Goal: Transaction & Acquisition: Obtain resource

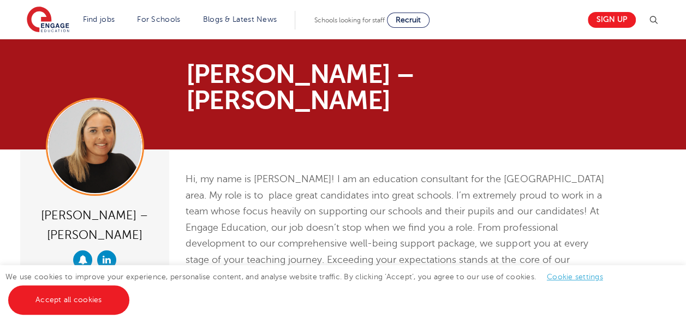
click at [101, 28] on li "Find jobs All vacancies We have one of the UK's largest database. and with hund…" at bounding box center [99, 20] width 41 height 19
click at [0, 0] on h3 "Search by location" at bounding box center [0, 0] width 0 height 0
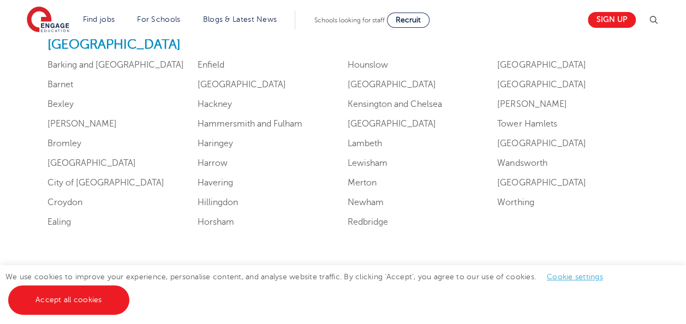
scroll to position [727, 0]
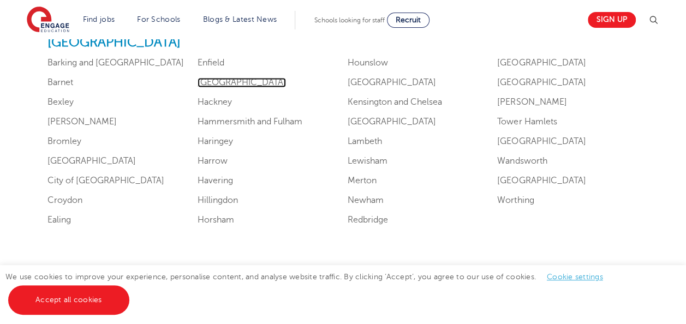
click at [215, 86] on link "Greenwich" at bounding box center [242, 83] width 88 height 10
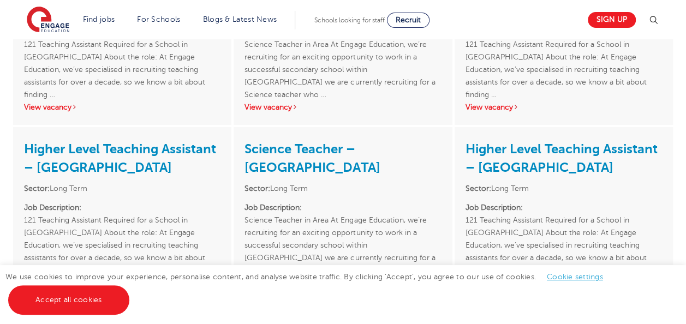
scroll to position [1896, 0]
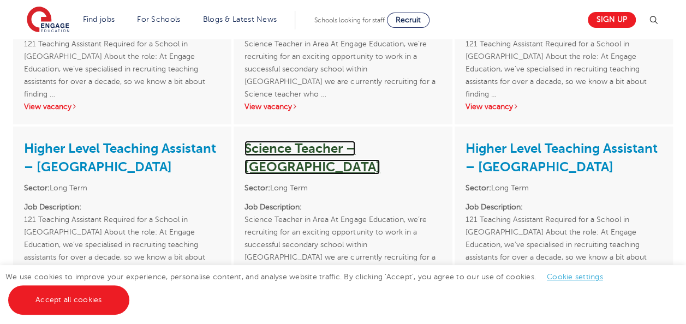
click at [295, 141] on link "Science Teacher – [GEOGRAPHIC_DATA]" at bounding box center [312, 158] width 135 height 34
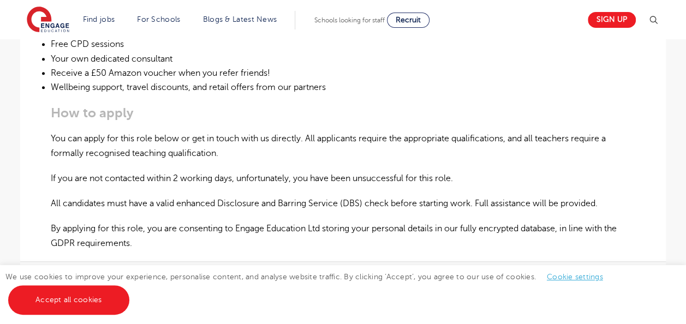
scroll to position [648, 0]
